Goal: Information Seeking & Learning: Check status

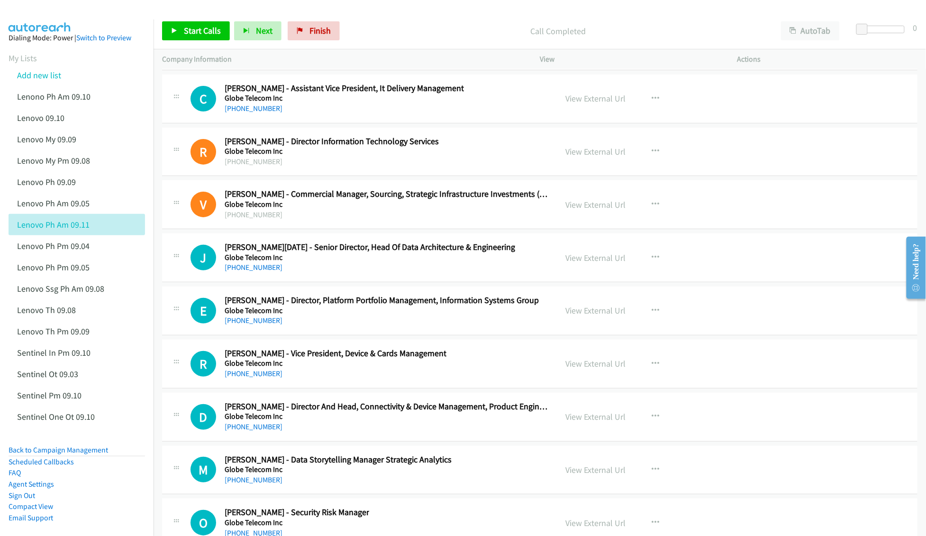
scroll to position [20917, 0]
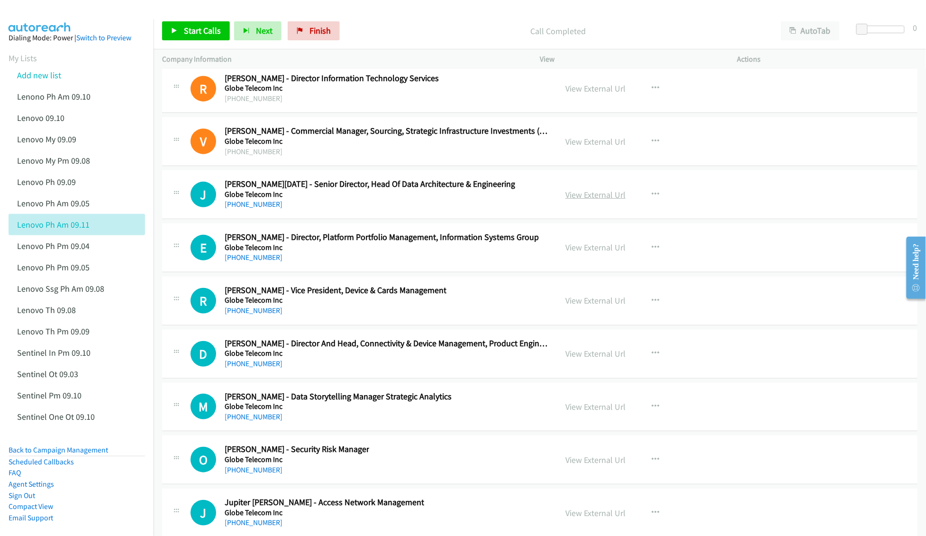
click at [581, 200] on link "View External Url" at bounding box center [595, 194] width 60 height 11
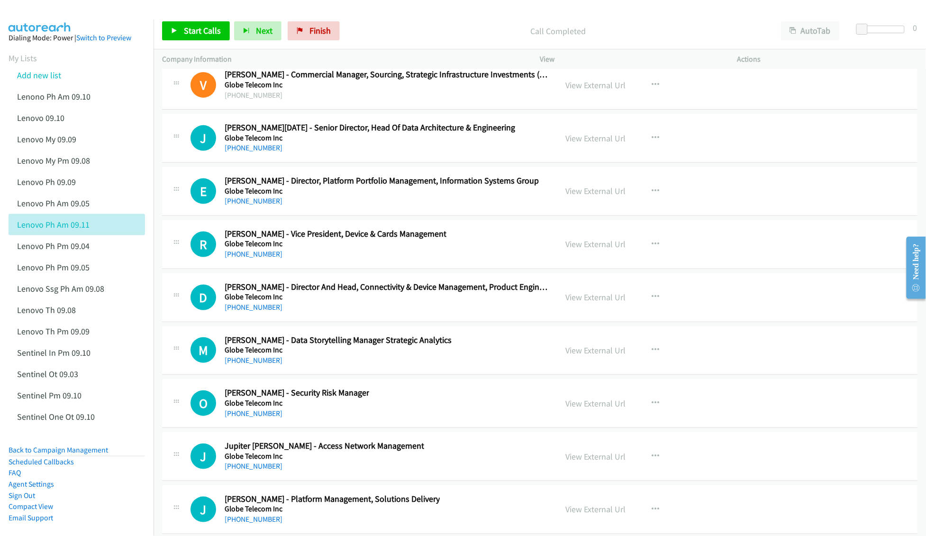
scroll to position [20980, 0]
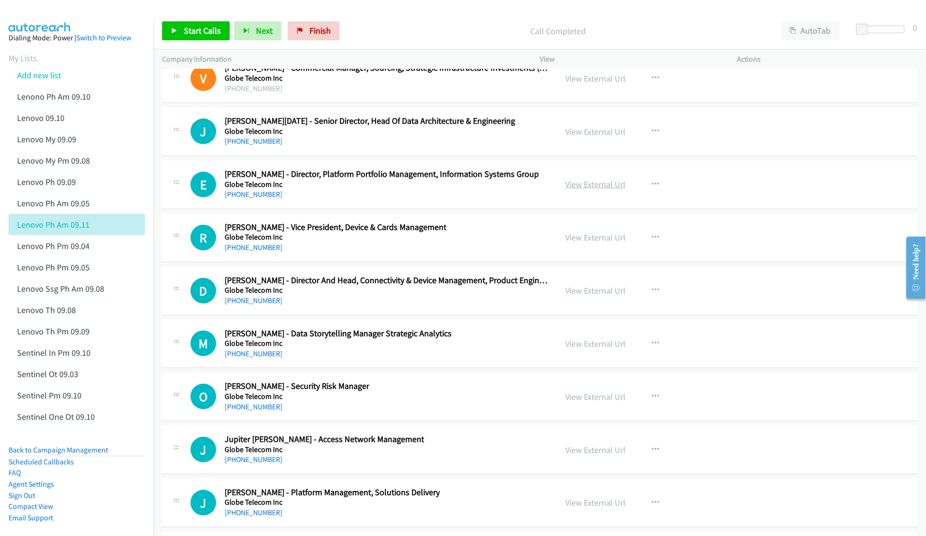
click at [589, 190] on link "View External Url" at bounding box center [595, 184] width 60 height 11
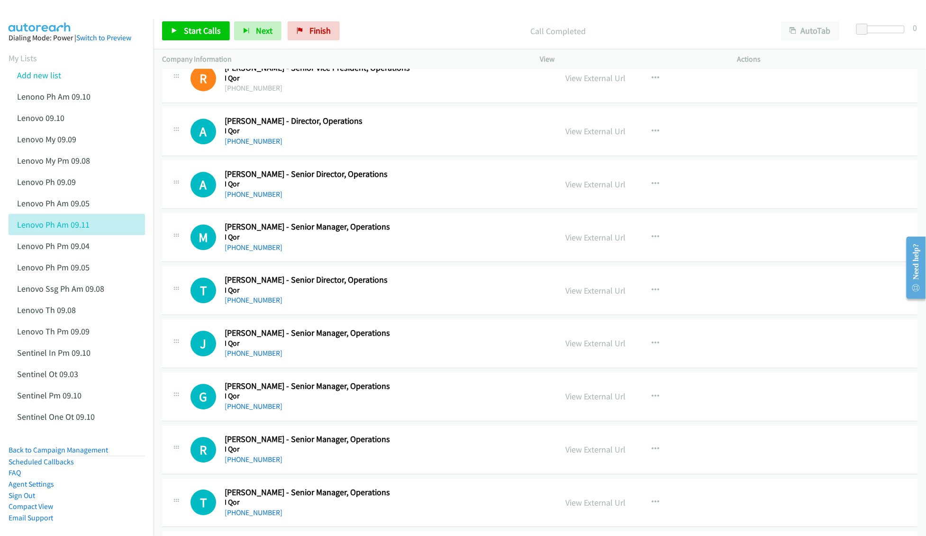
scroll to position [21675, 0]
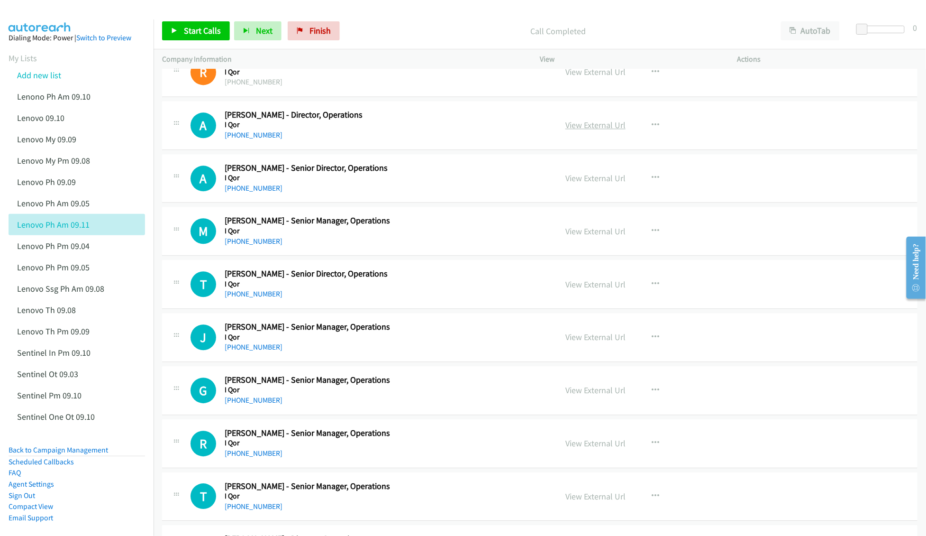
click at [598, 130] on link "View External Url" at bounding box center [595, 124] width 60 height 11
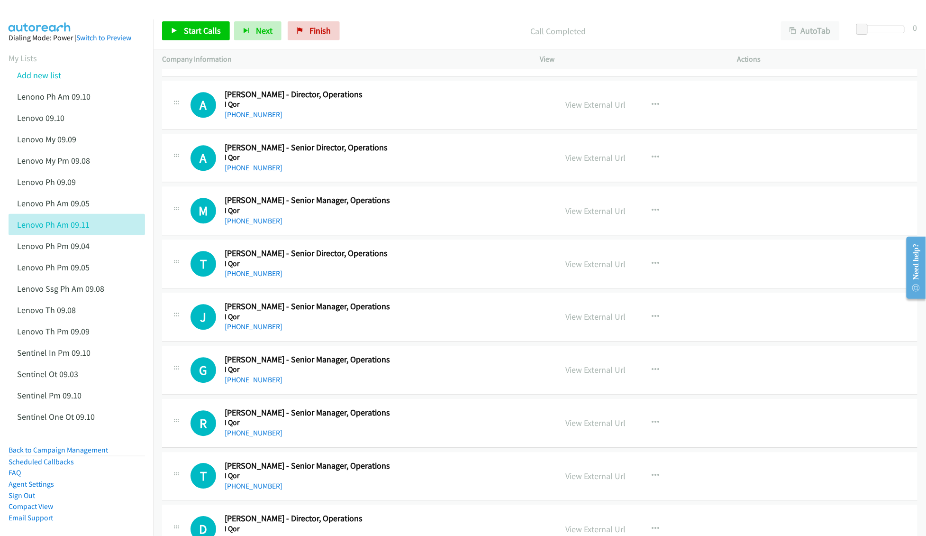
scroll to position [21738, 0]
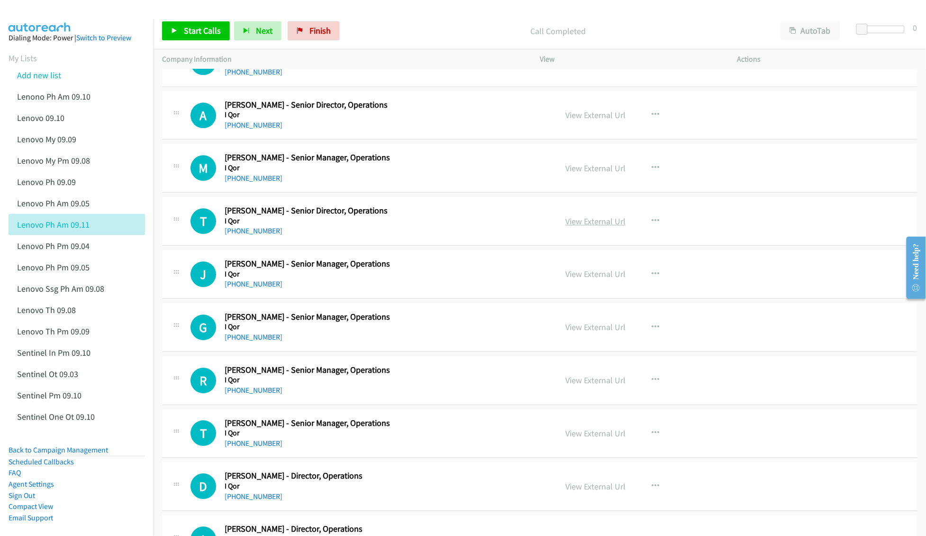
click at [590, 227] on link "View External Url" at bounding box center [595, 221] width 60 height 11
click at [567, 279] on link "View External Url" at bounding box center [595, 273] width 60 height 11
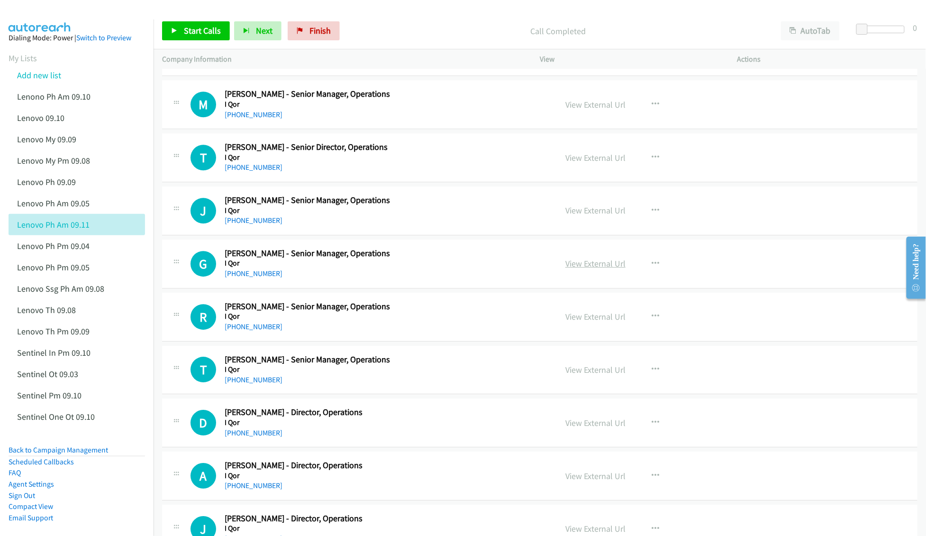
click at [572, 269] on link "View External Url" at bounding box center [595, 263] width 60 height 11
click at [577, 322] on link "View External Url" at bounding box center [595, 316] width 60 height 11
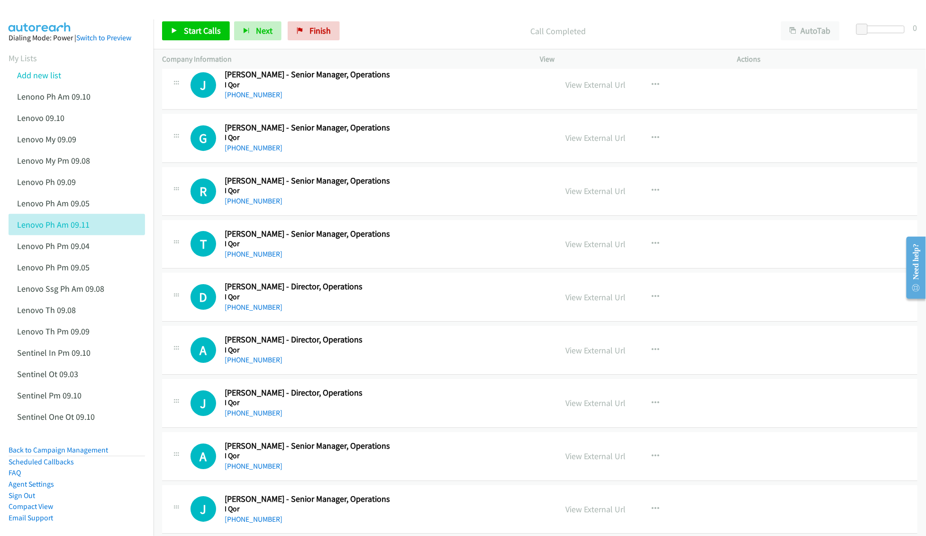
scroll to position [21928, 0]
click at [572, 249] on link "View External Url" at bounding box center [595, 243] width 60 height 11
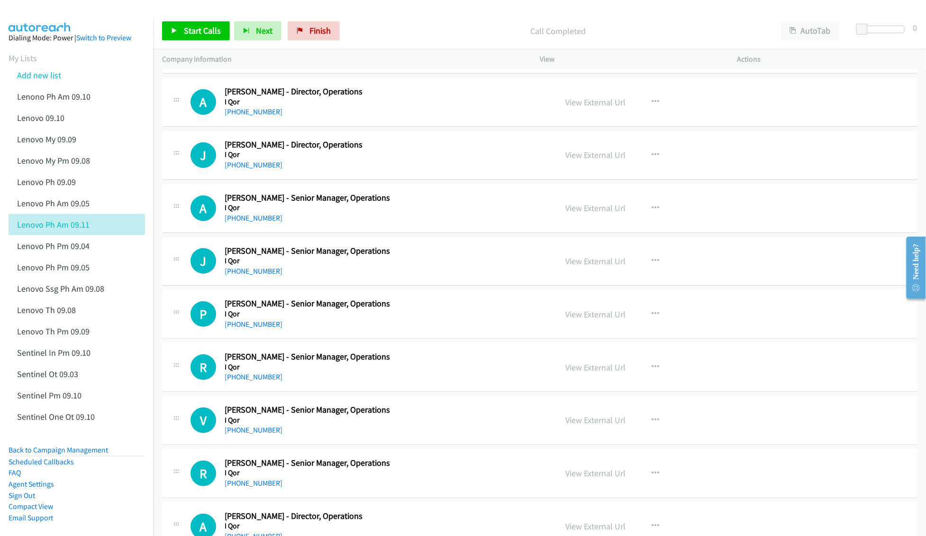
scroll to position [22181, 0]
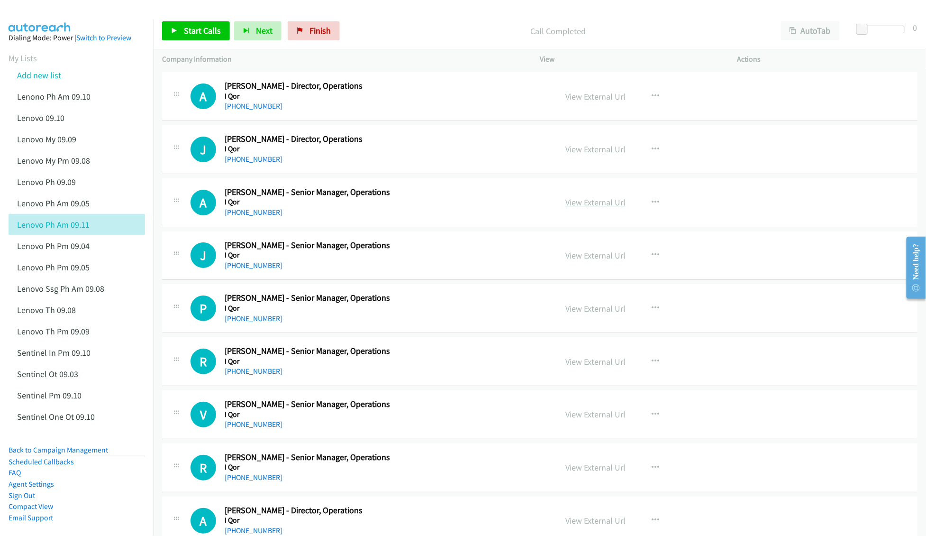
click at [595, 208] on link "View External Url" at bounding box center [595, 202] width 60 height 11
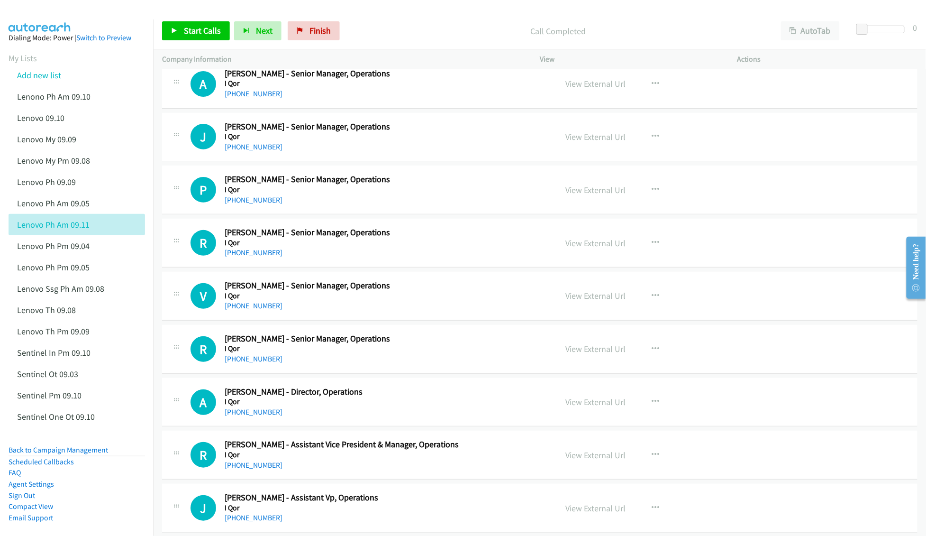
scroll to position [22307, 0]
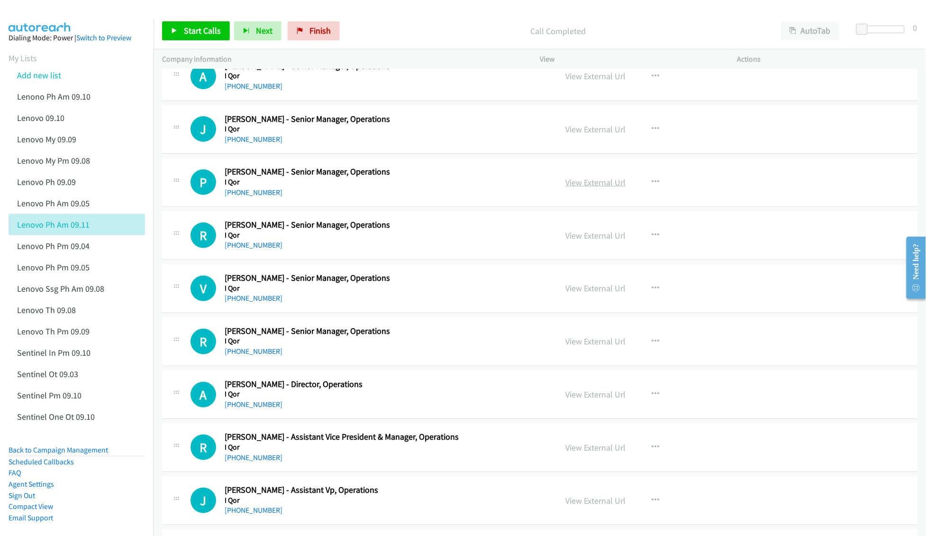
click at [576, 188] on link "View External Url" at bounding box center [595, 182] width 60 height 11
click at [588, 241] on link "View External Url" at bounding box center [595, 235] width 60 height 11
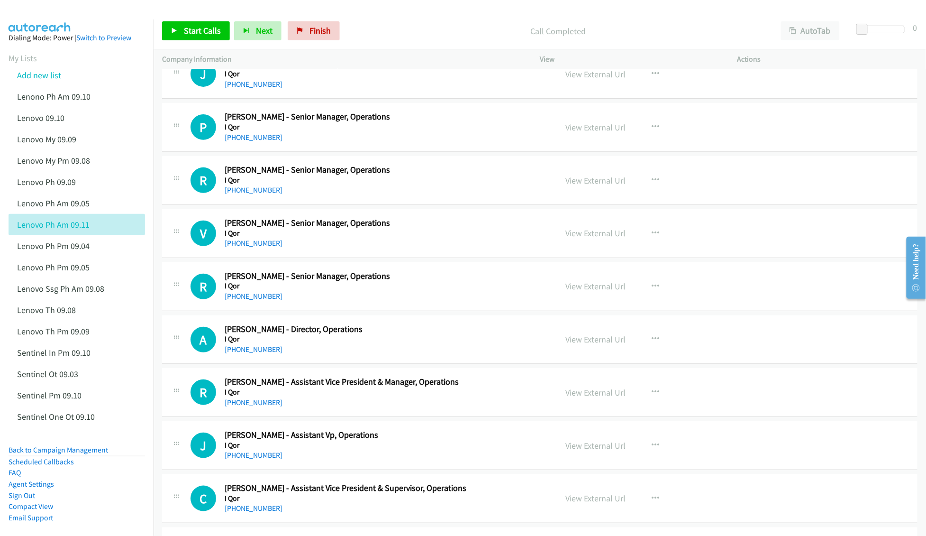
scroll to position [22370, 0]
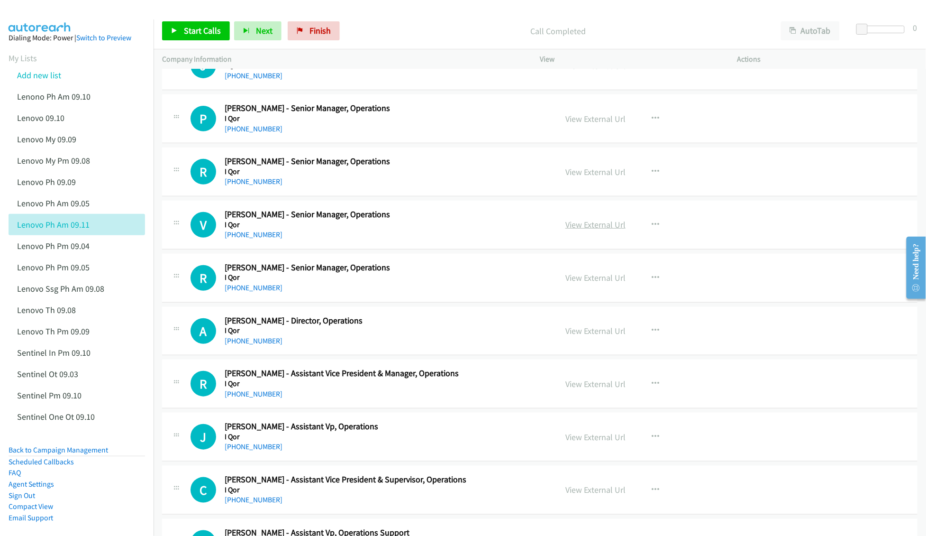
click at [577, 230] on link "View External Url" at bounding box center [595, 224] width 60 height 11
click at [577, 283] on link "View External Url" at bounding box center [595, 277] width 60 height 11
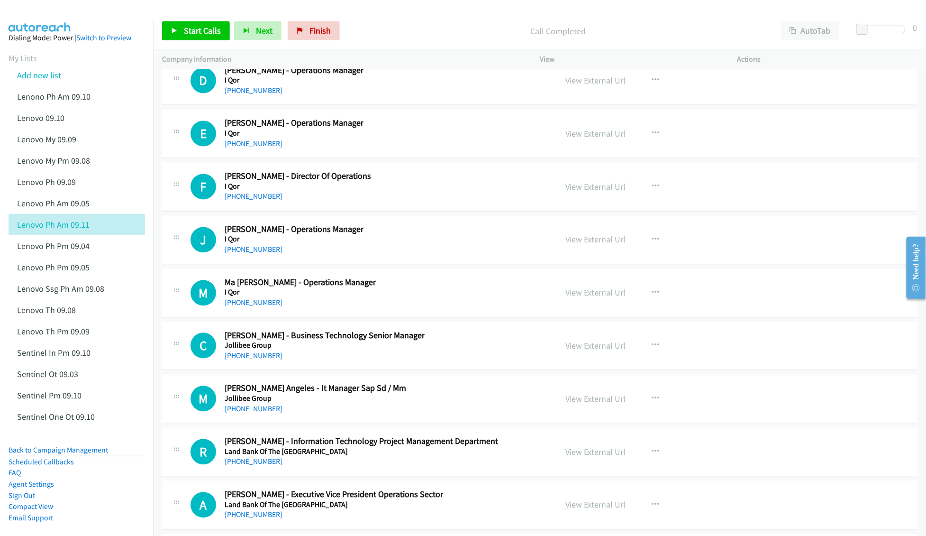
scroll to position [22939, 0]
click at [598, 191] on link "View External Url" at bounding box center [595, 186] width 60 height 11
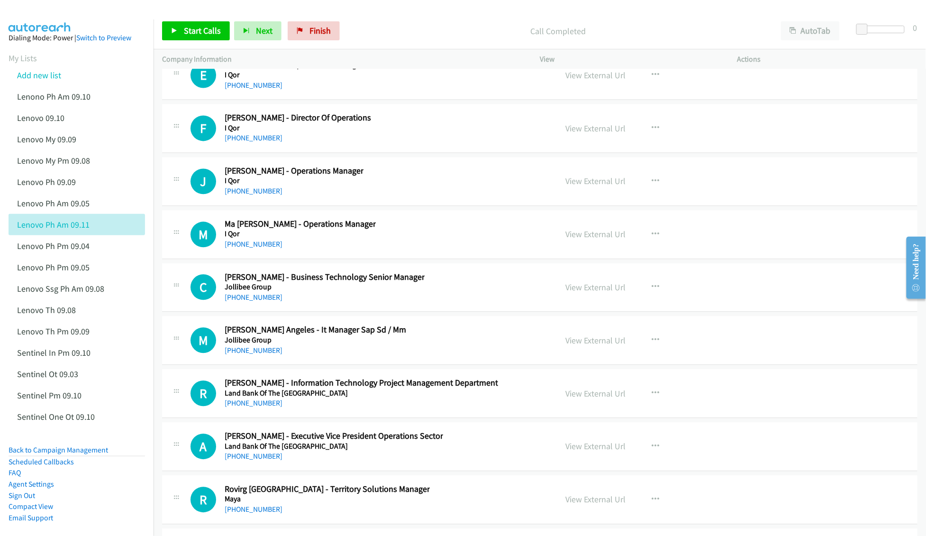
scroll to position [23002, 0]
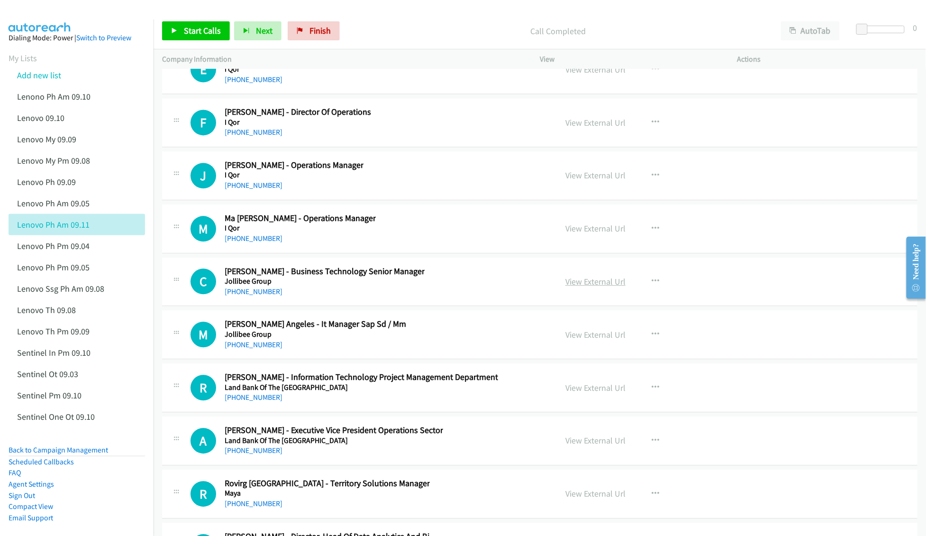
click at [584, 287] on link "View External Url" at bounding box center [595, 281] width 60 height 11
click at [587, 340] on link "View External Url" at bounding box center [595, 334] width 60 height 11
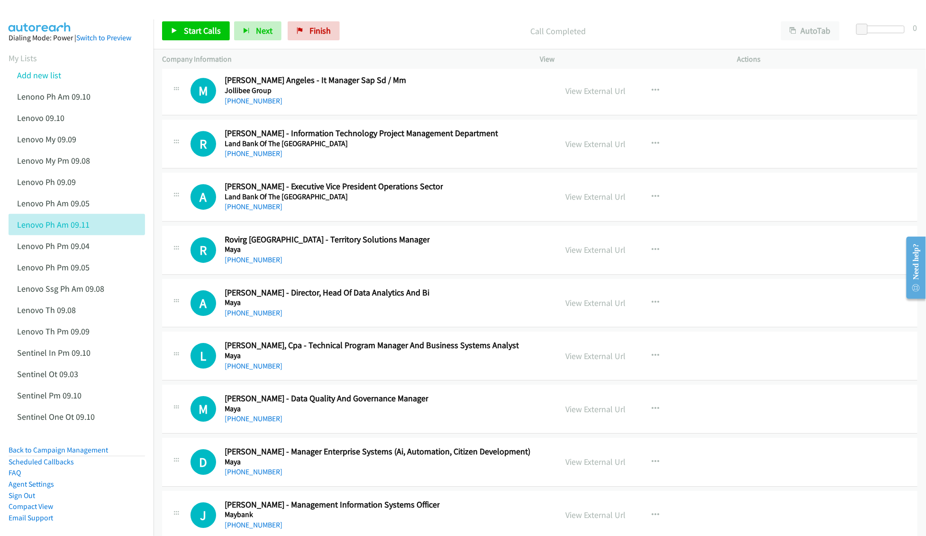
scroll to position [23255, 0]
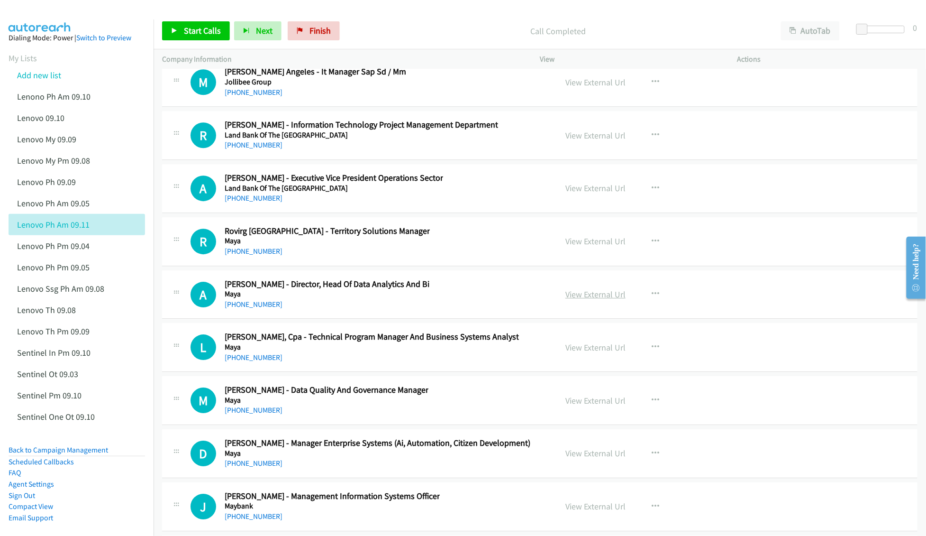
click at [594, 300] on link "View External Url" at bounding box center [595, 294] width 60 height 11
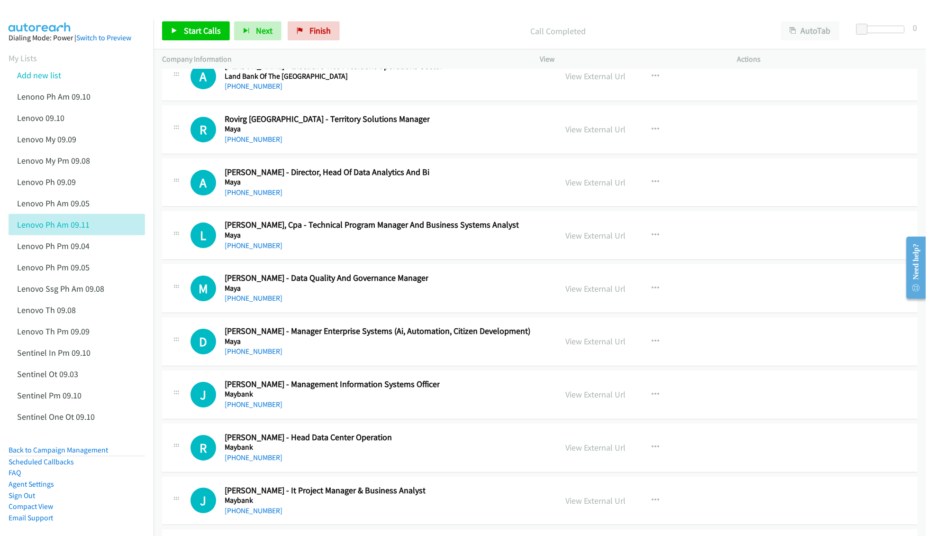
scroll to position [23381, 0]
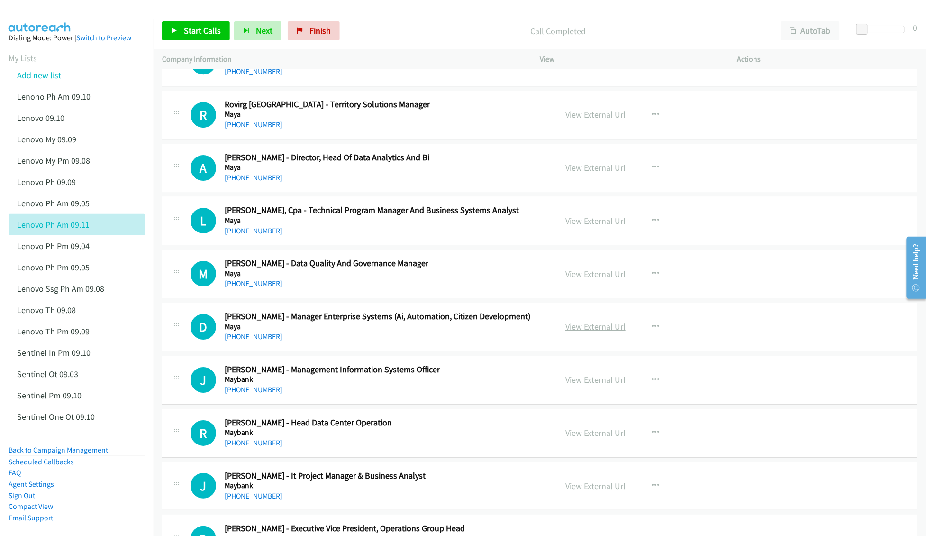
click at [595, 332] on link "View External Url" at bounding box center [595, 326] width 60 height 11
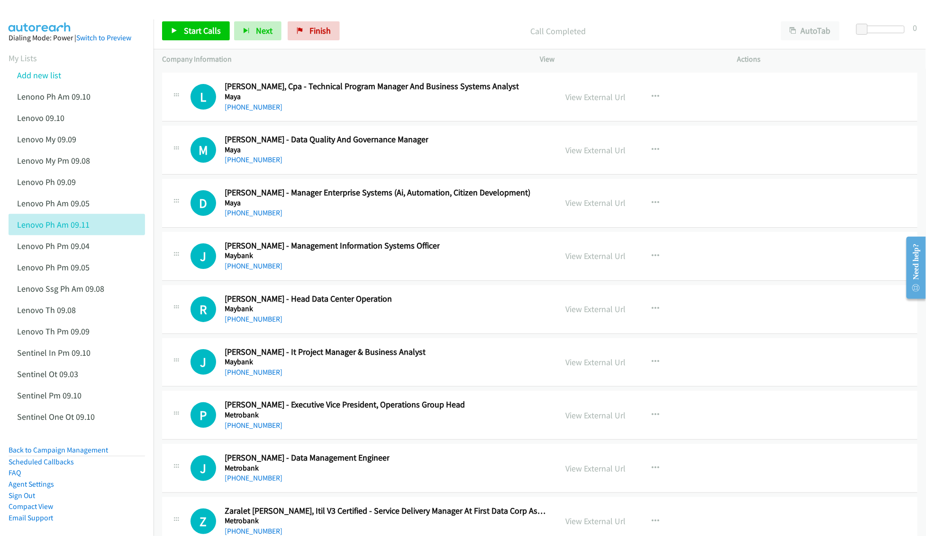
scroll to position [23508, 0]
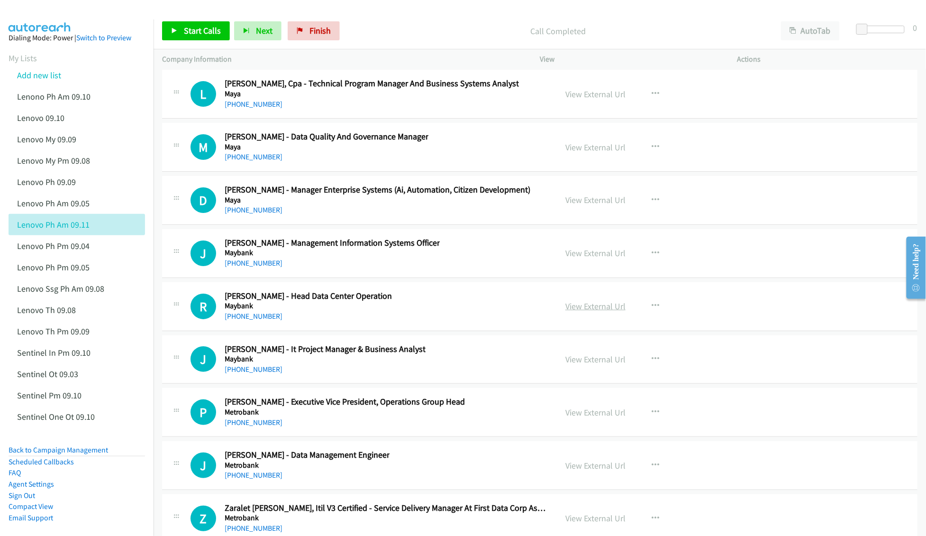
click at [571, 311] on link "View External Url" at bounding box center [595, 305] width 60 height 11
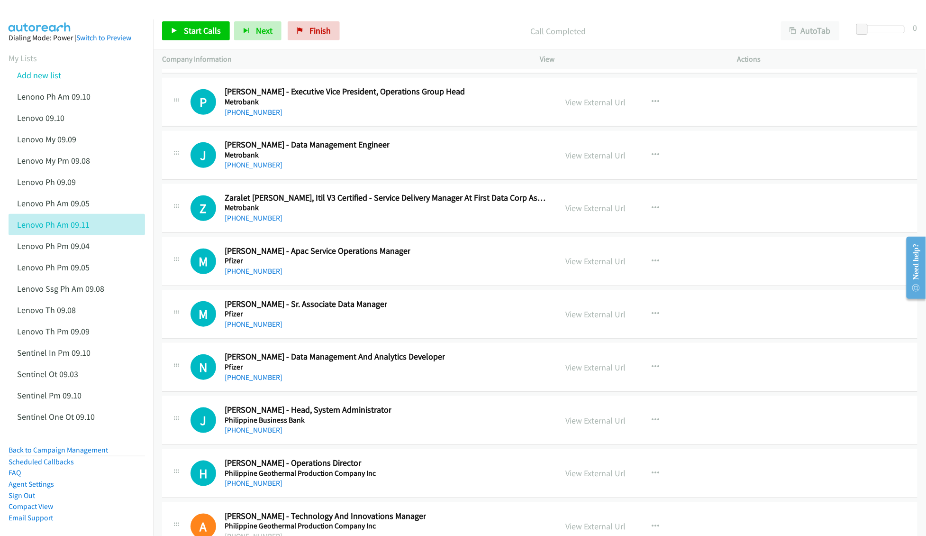
scroll to position [23823, 0]
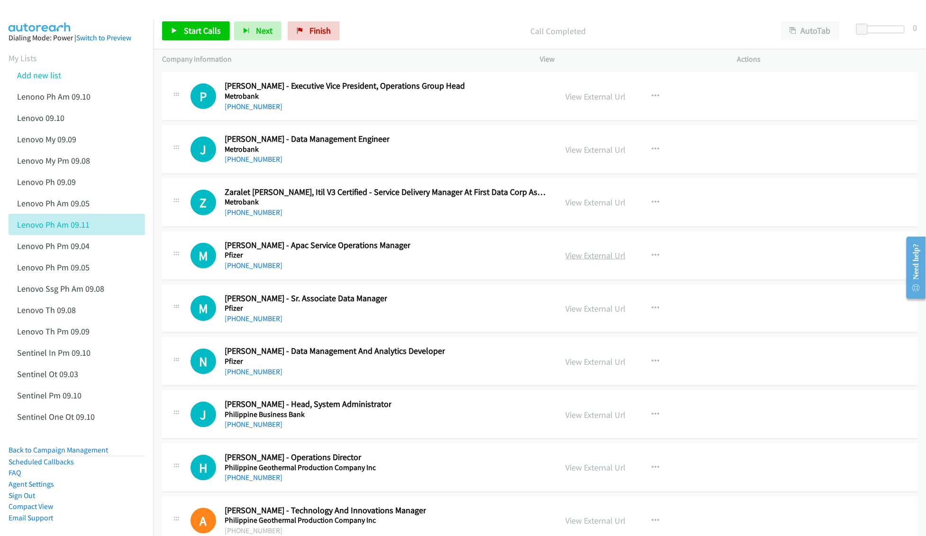
click at [581, 261] on link "View External Url" at bounding box center [595, 255] width 60 height 11
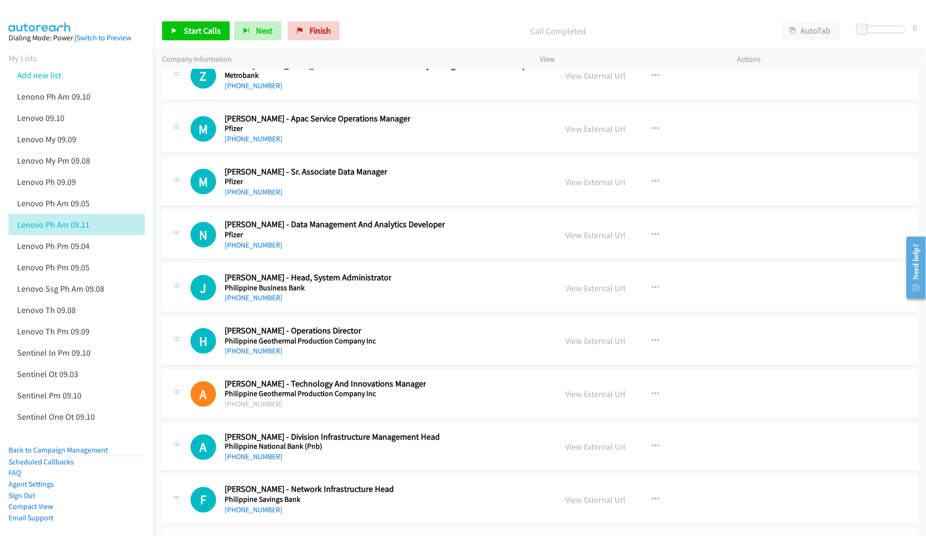
scroll to position [24013, 0]
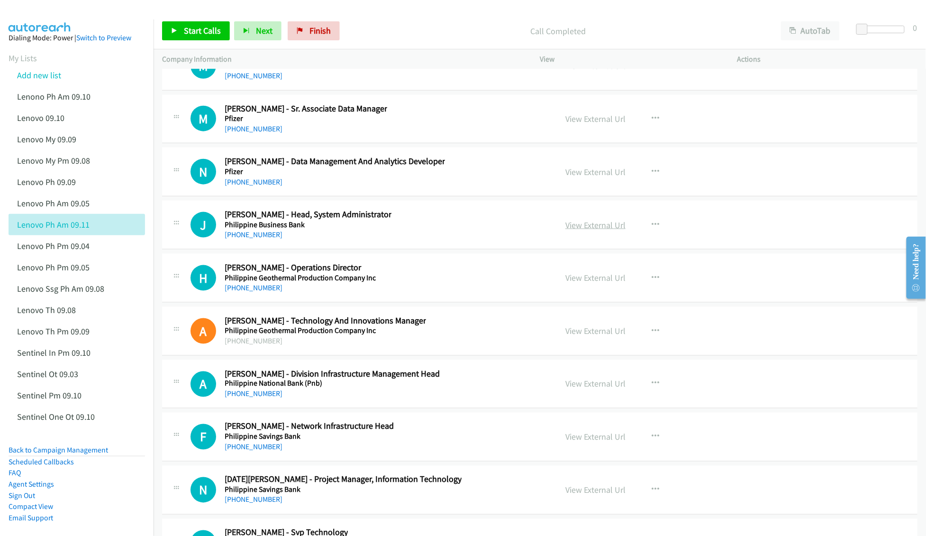
click at [602, 230] on link "View External Url" at bounding box center [595, 224] width 60 height 11
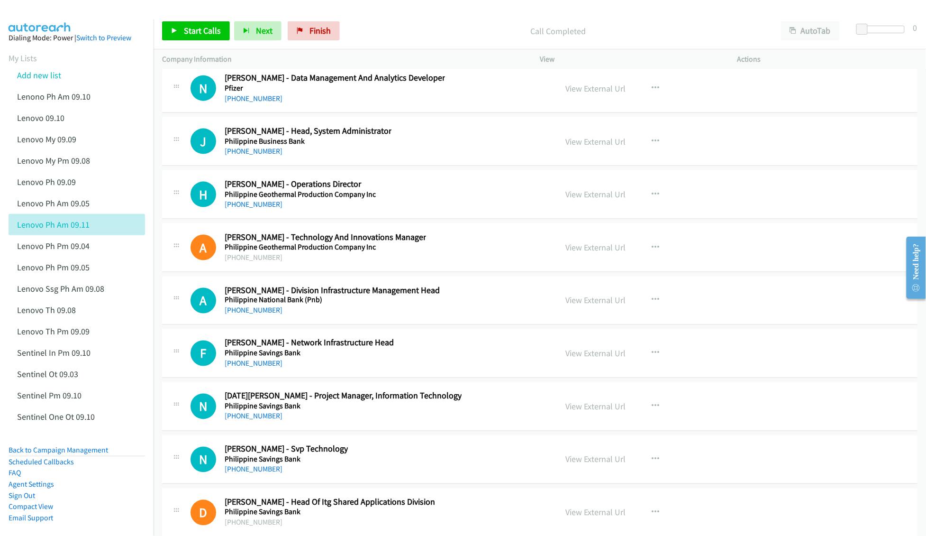
scroll to position [24139, 0]
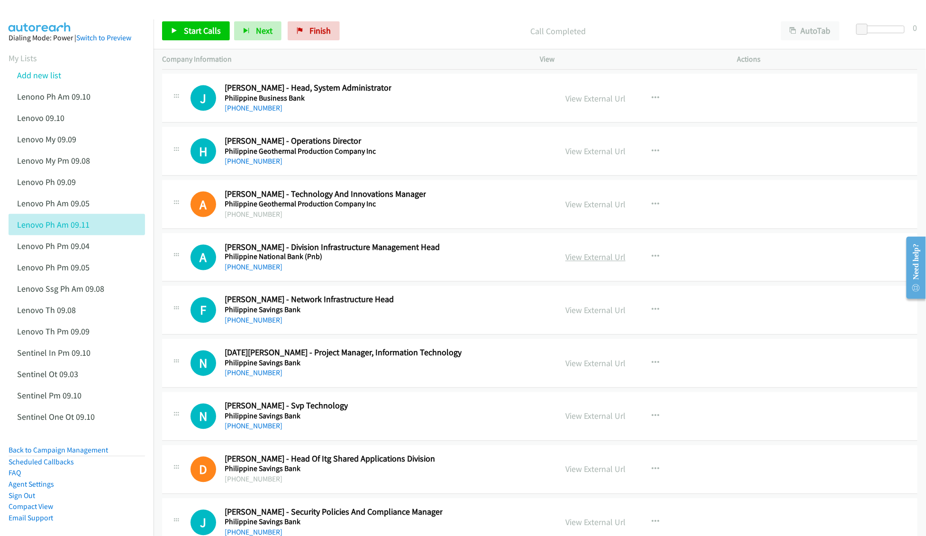
click at [578, 263] on link "View External Url" at bounding box center [595, 257] width 60 height 11
click at [589, 316] on link "View External Url" at bounding box center [595, 310] width 60 height 11
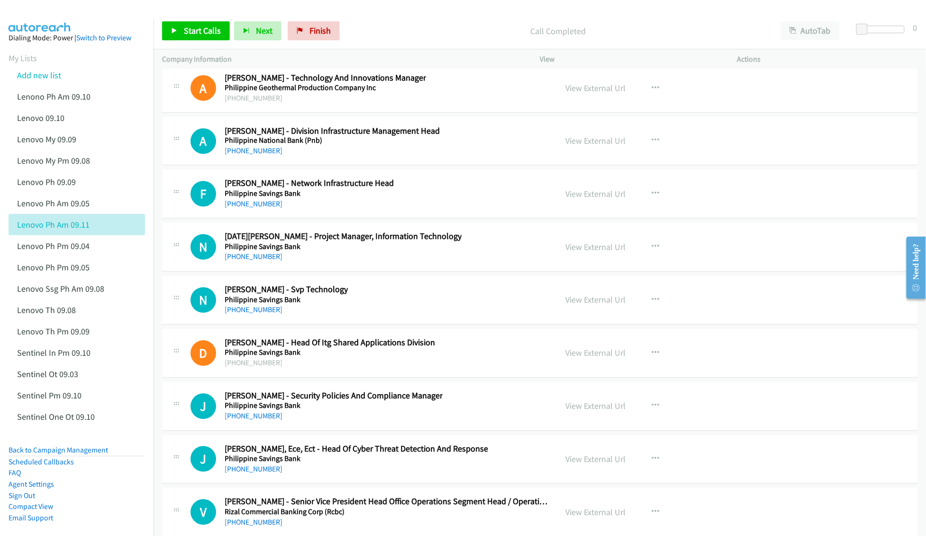
scroll to position [24266, 0]
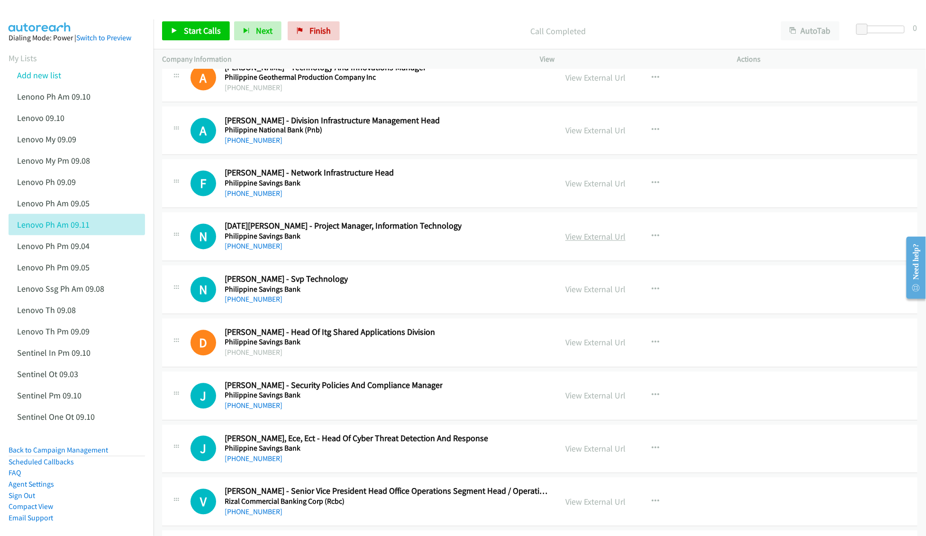
click at [597, 242] on link "View External Url" at bounding box center [595, 236] width 60 height 11
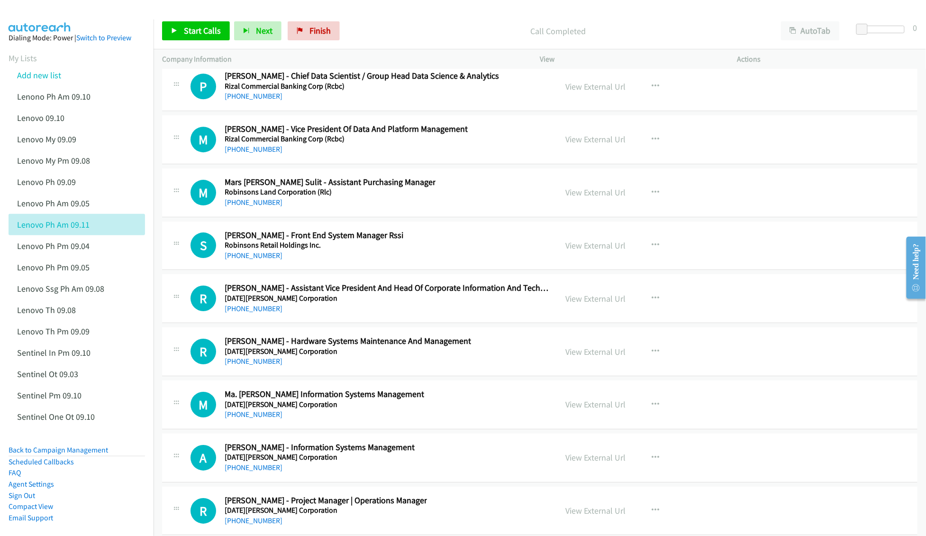
scroll to position [24771, 0]
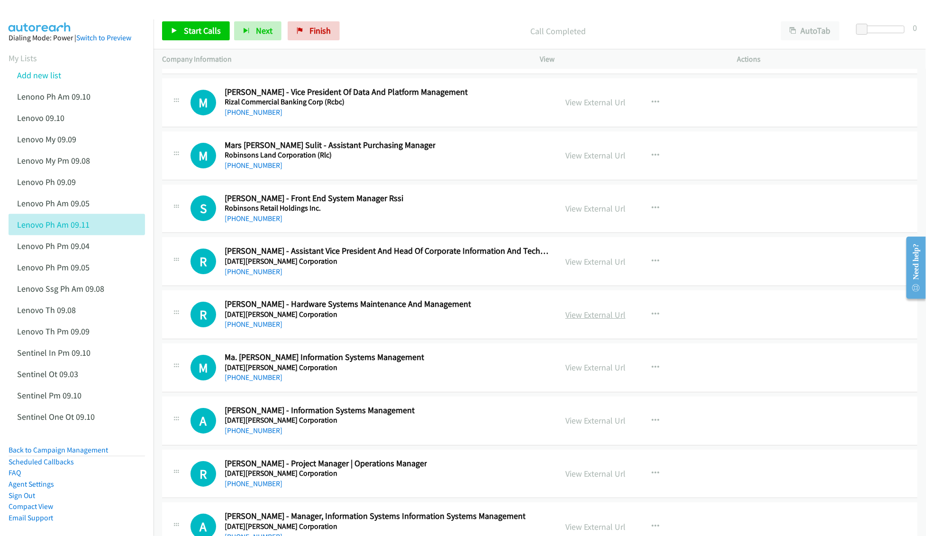
click at [582, 320] on link "View External Url" at bounding box center [595, 314] width 60 height 11
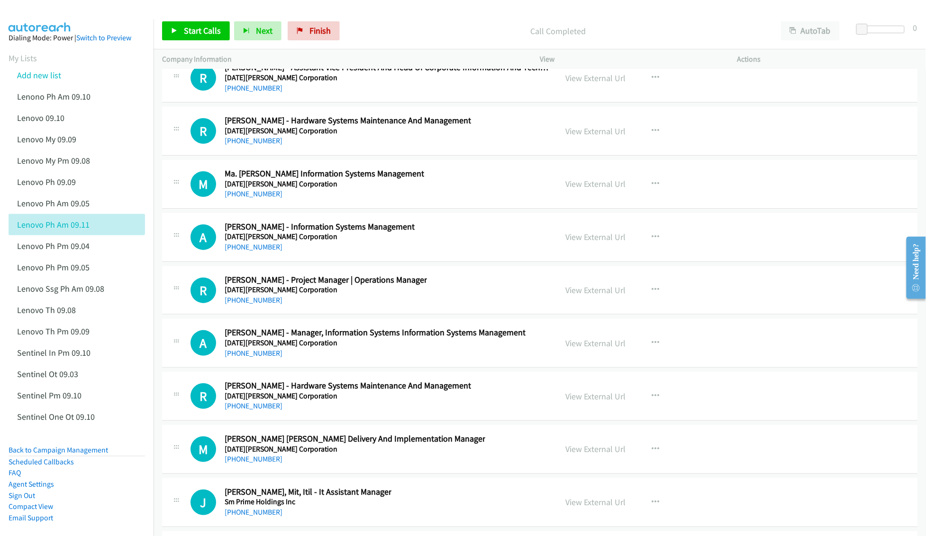
scroll to position [24961, 0]
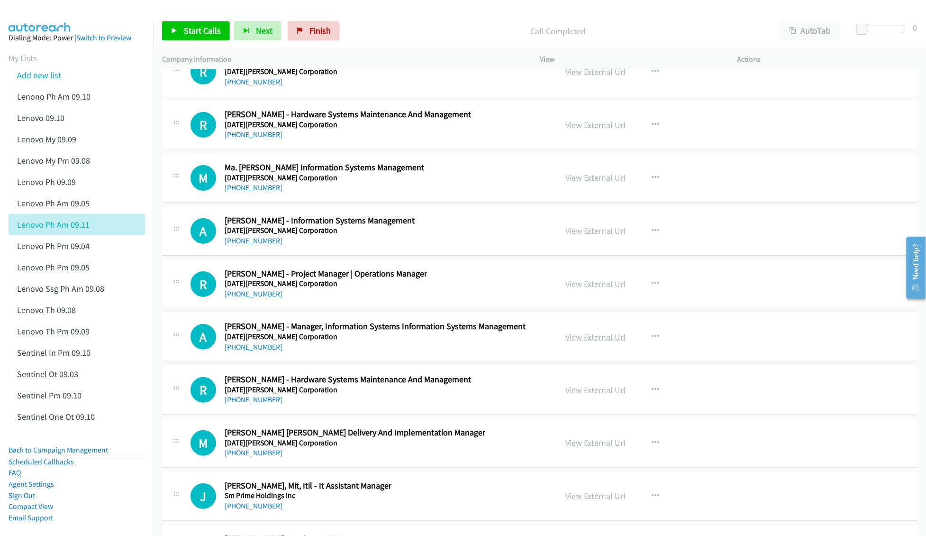
click at [580, 342] on link "View External Url" at bounding box center [595, 336] width 60 height 11
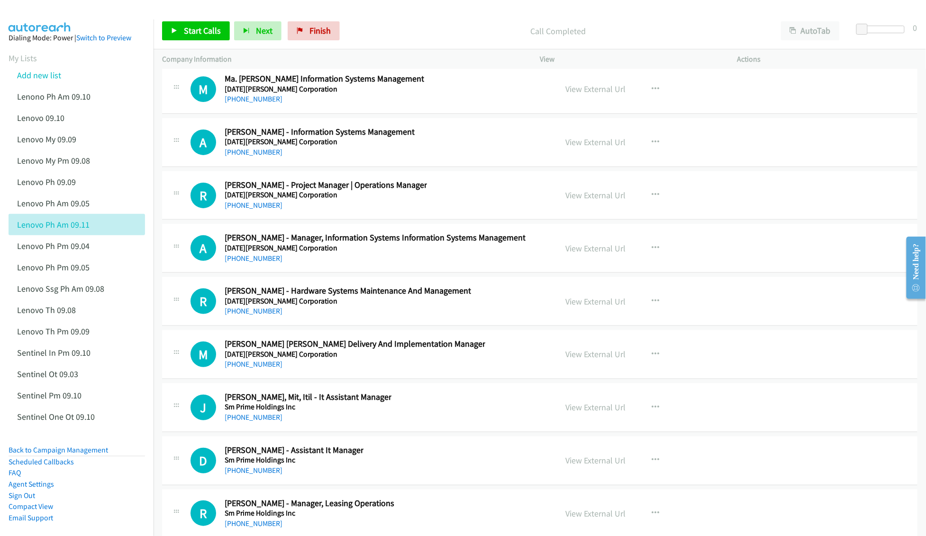
scroll to position [25087, 0]
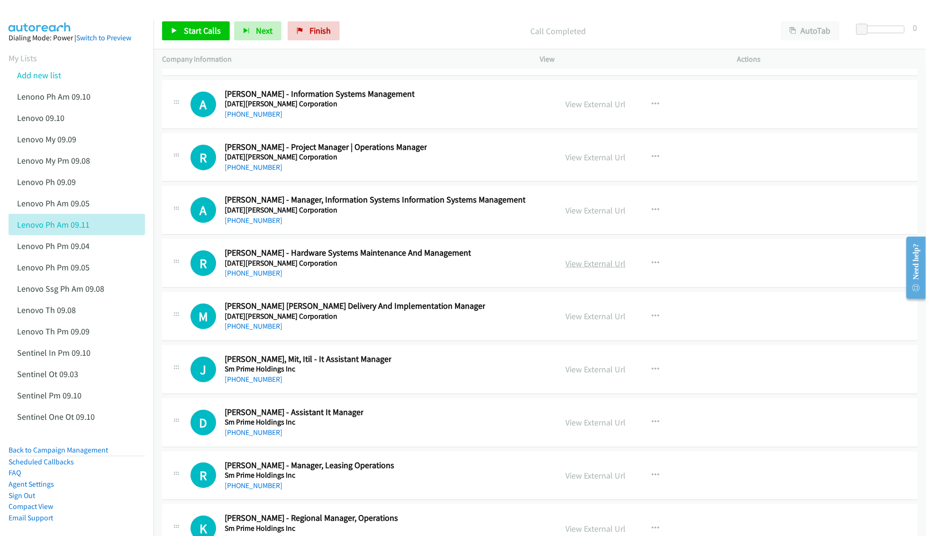
click at [598, 269] on link "View External Url" at bounding box center [595, 263] width 60 height 11
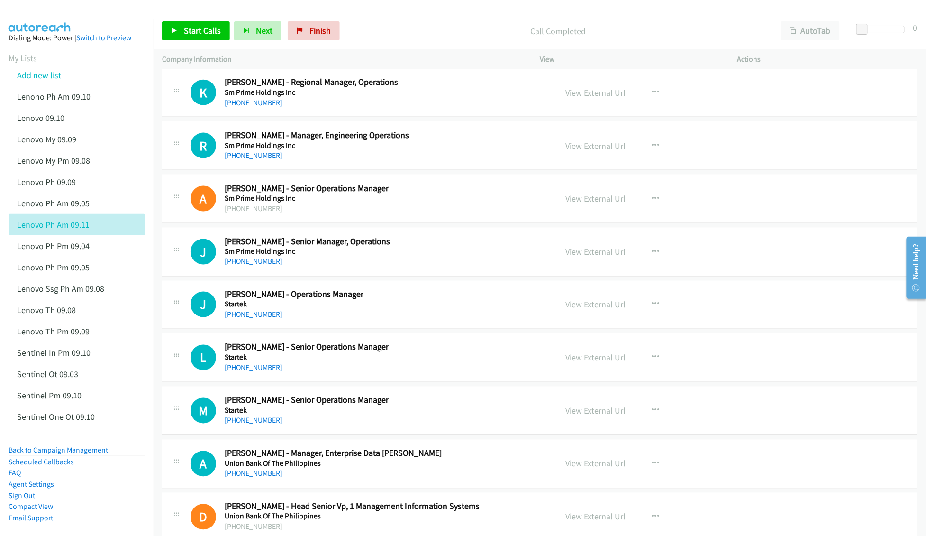
scroll to position [25530, 0]
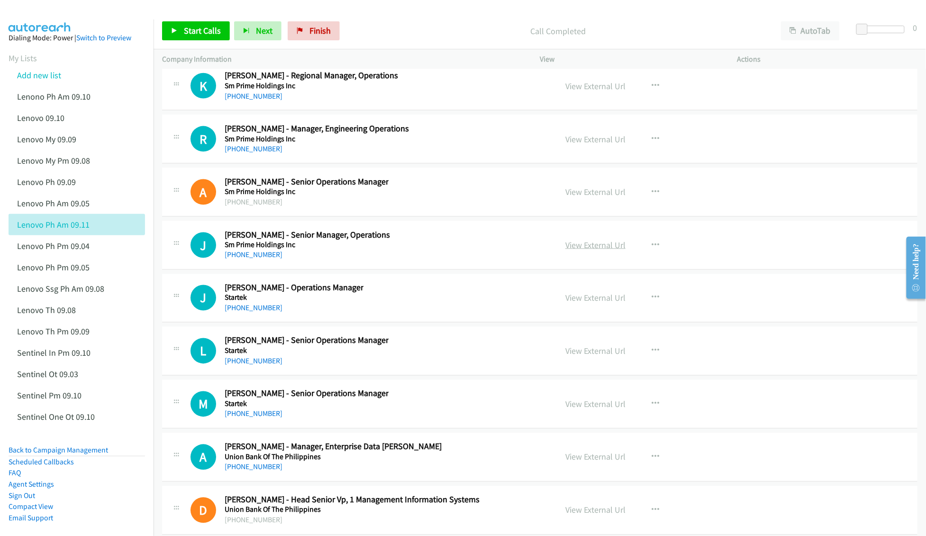
click at [587, 250] on link "View External Url" at bounding box center [595, 244] width 60 height 11
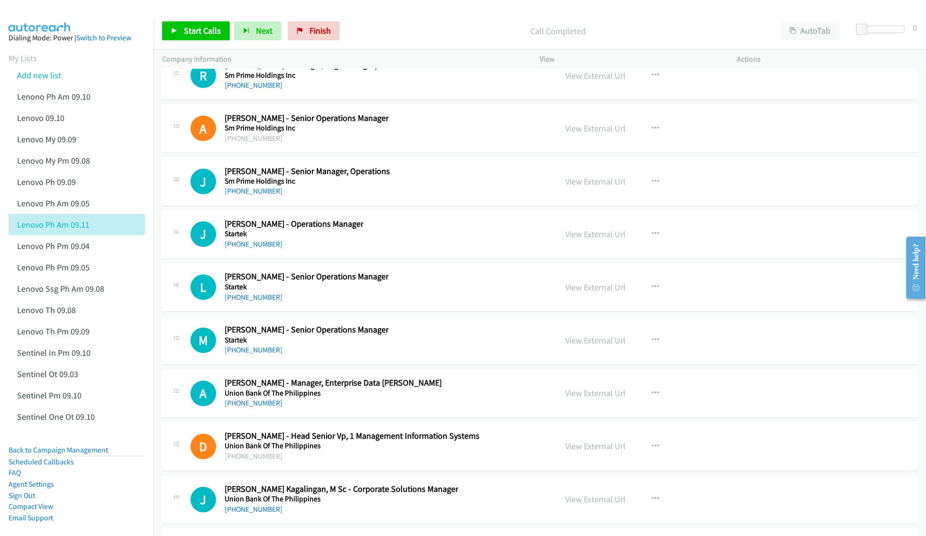
scroll to position [25656, 0]
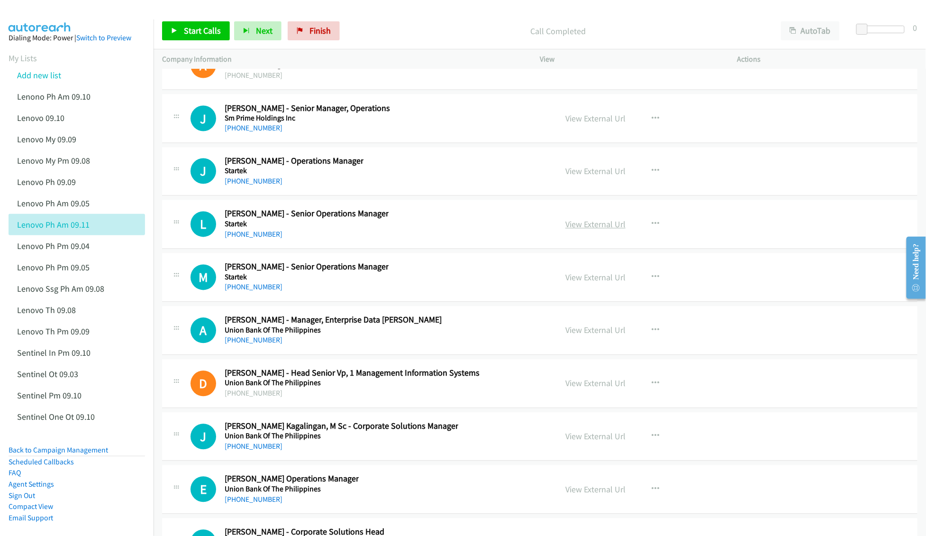
click at [591, 230] on link "View External Url" at bounding box center [595, 224] width 60 height 11
click at [582, 177] on link "View External Url" at bounding box center [595, 171] width 60 height 11
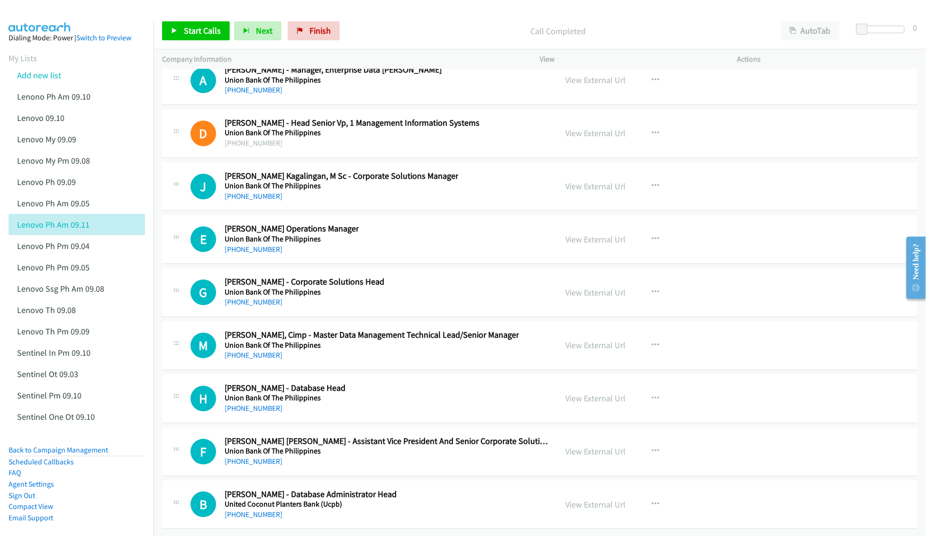
scroll to position [25994, 0]
click at [572, 392] on link "View External Url" at bounding box center [595, 397] width 60 height 11
click at [595, 499] on link "View External Url" at bounding box center [595, 504] width 60 height 11
